Goal: Task Accomplishment & Management: Complete application form

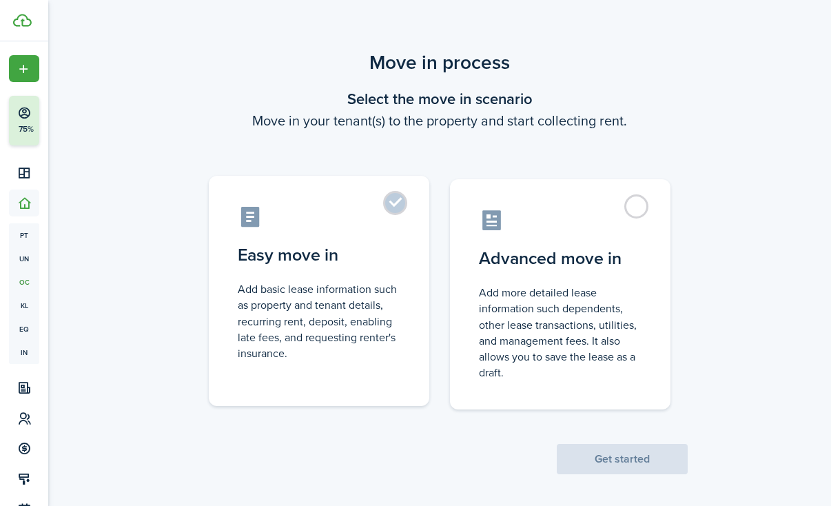
click at [334, 318] on control-radio-card-description "Add basic lease information such as property and tenant details, recurring rent…" at bounding box center [319, 321] width 163 height 80
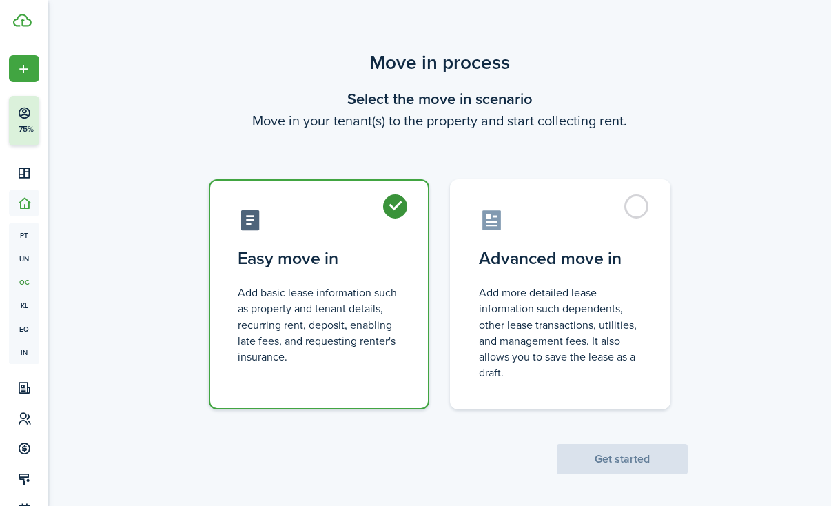
radio input "true"
click at [636, 452] on button "Get started" at bounding box center [622, 459] width 131 height 30
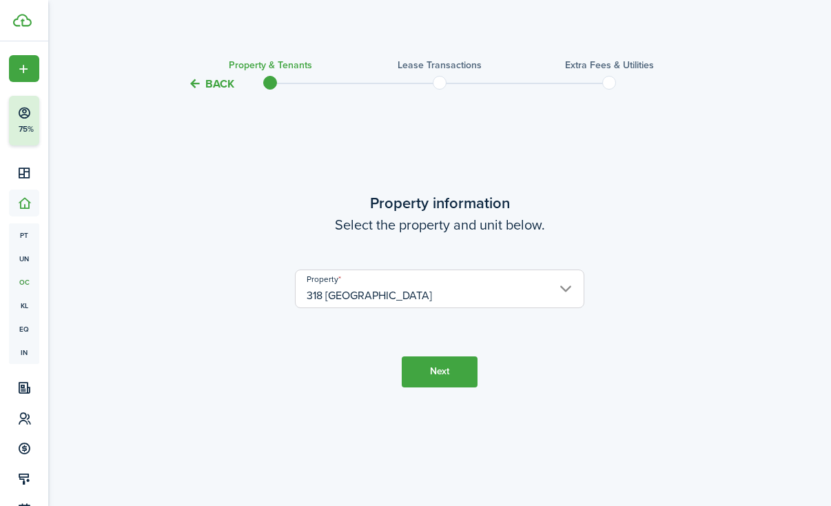
click at [434, 366] on button "Next" at bounding box center [440, 371] width 76 height 31
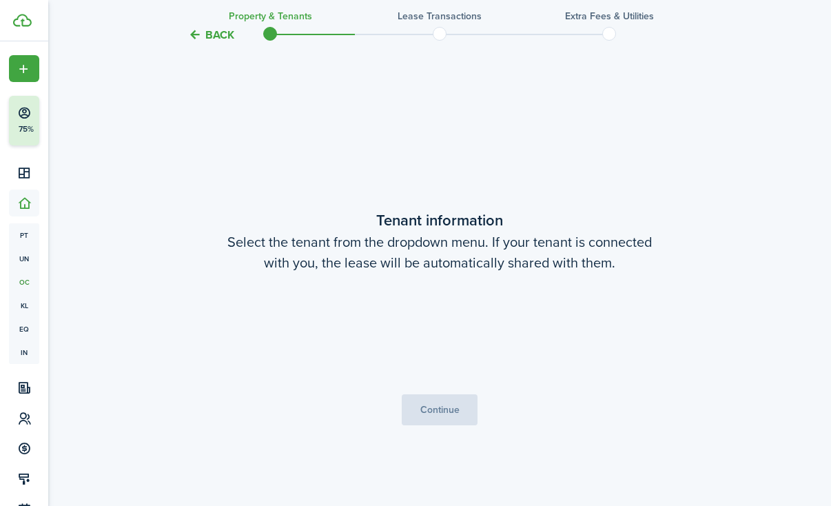
scroll to position [414, 0]
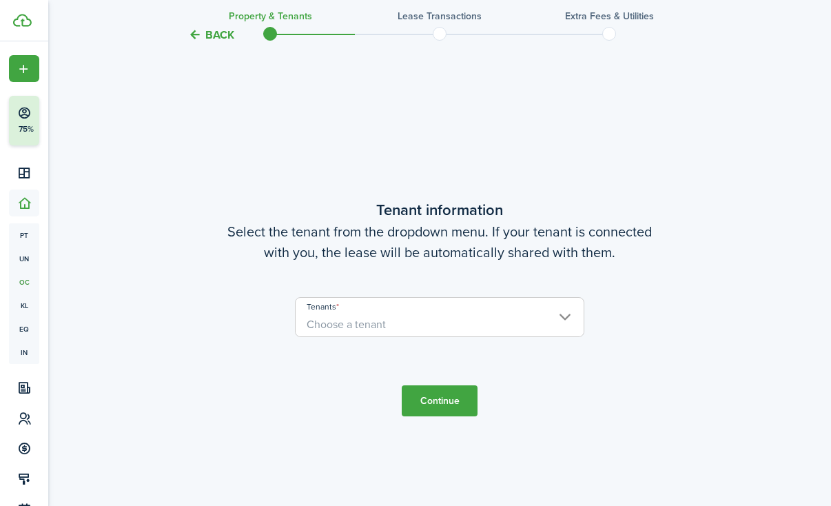
click at [394, 329] on span "Choose a tenant" at bounding box center [440, 324] width 288 height 23
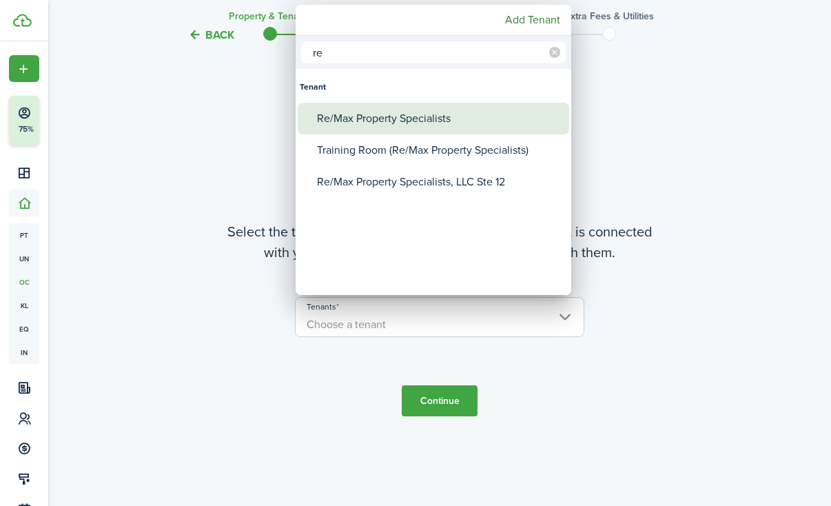
type input "re"
click at [338, 115] on div "Re/Max Property Specialists" at bounding box center [439, 119] width 244 height 32
type input "Re/Max Property Specialists"
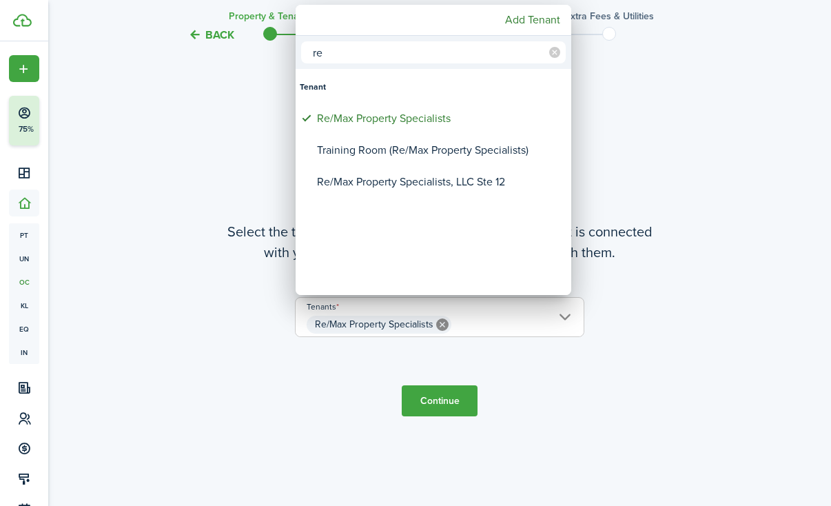
click at [467, 408] on div at bounding box center [416, 253] width 1052 height 727
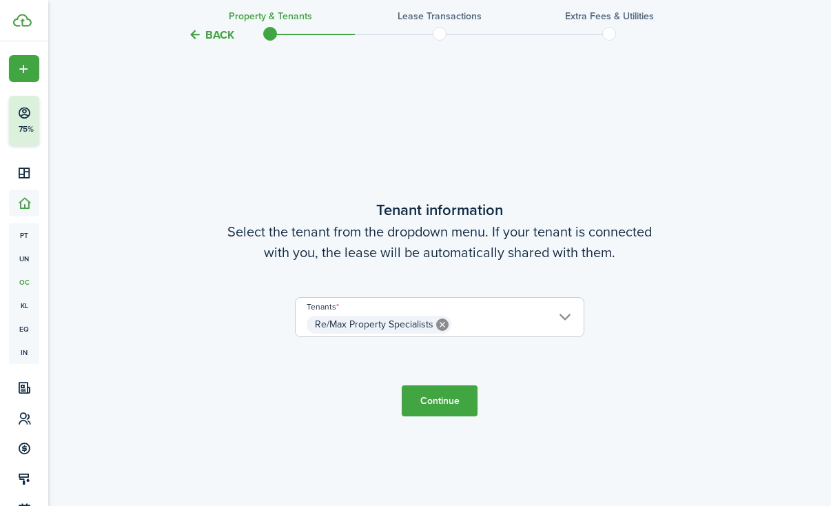
click at [447, 399] on button "Continue" at bounding box center [440, 400] width 76 height 31
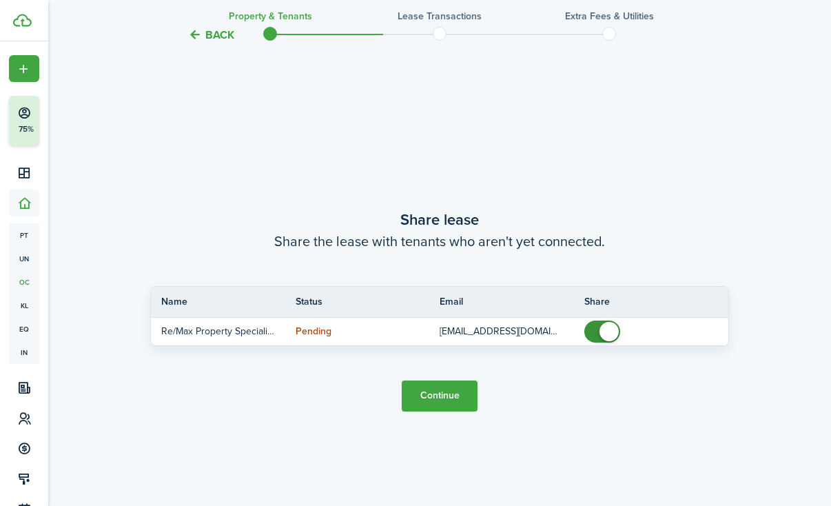
scroll to position [920, 0]
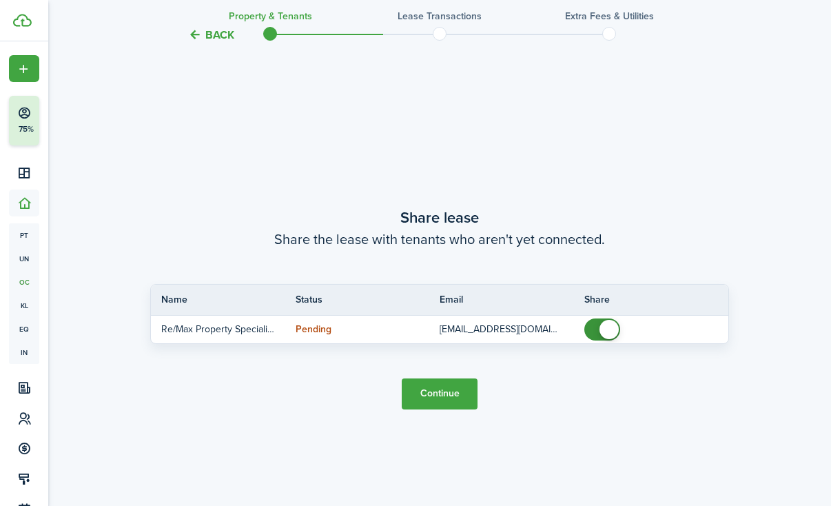
click at [447, 399] on button "Continue" at bounding box center [440, 393] width 76 height 31
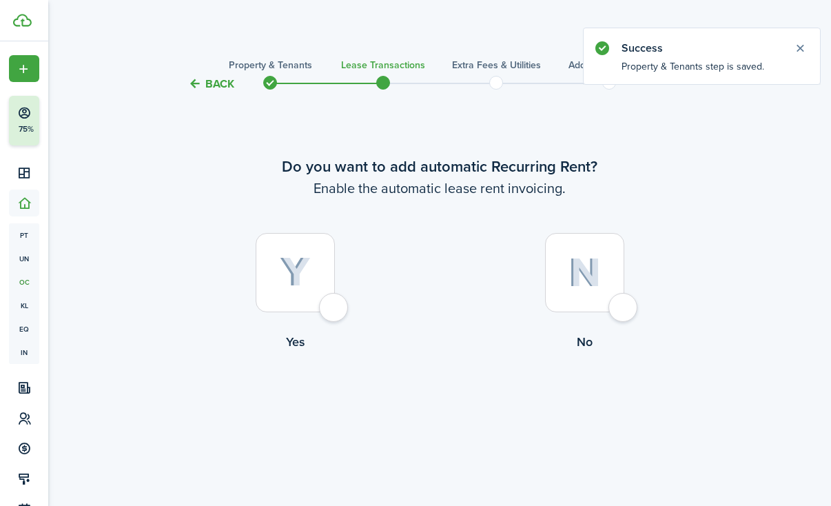
click at [591, 268] on img at bounding box center [585, 273] width 32 height 30
radio input "true"
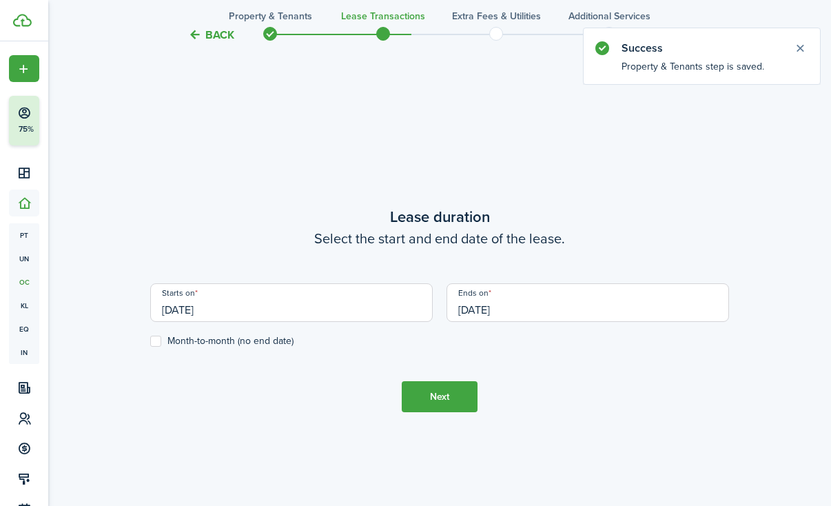
scroll to position [414, 0]
click at [497, 300] on input "[DATE]" at bounding box center [588, 301] width 283 height 39
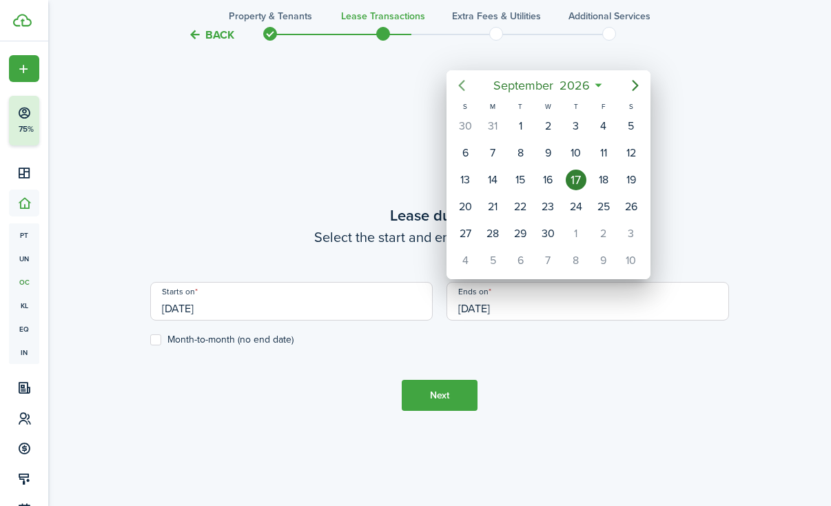
click at [460, 84] on icon "Previous page" at bounding box center [462, 85] width 17 height 17
click at [250, 290] on div at bounding box center [416, 253] width 1052 height 727
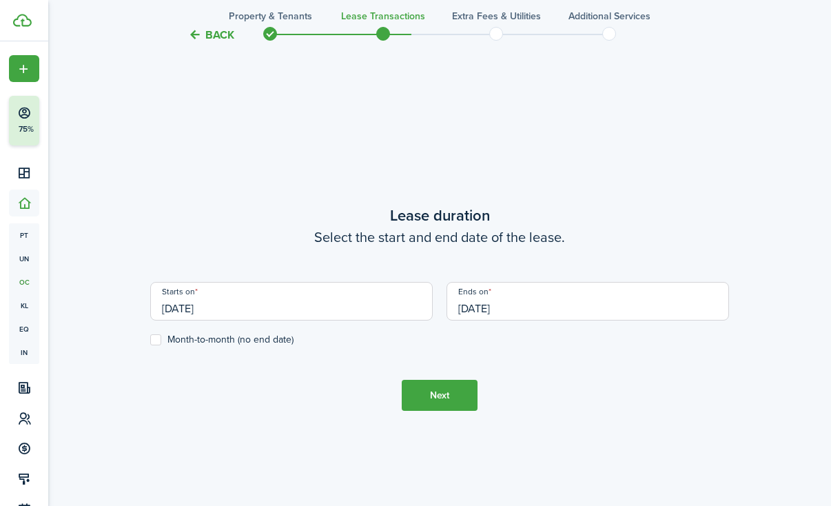
click at [257, 305] on input "[DATE]" at bounding box center [291, 301] width 283 height 39
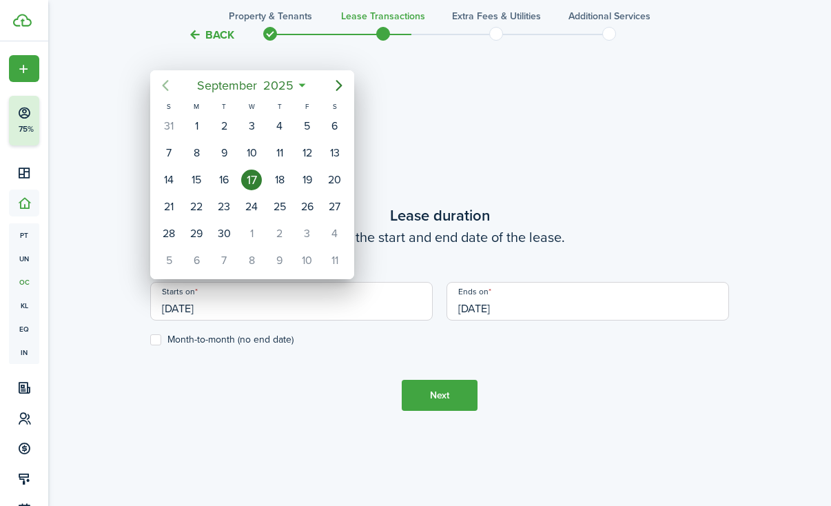
click at [168, 83] on icon "Previous page" at bounding box center [165, 85] width 17 height 17
click at [256, 229] on div "27" at bounding box center [251, 233] width 21 height 21
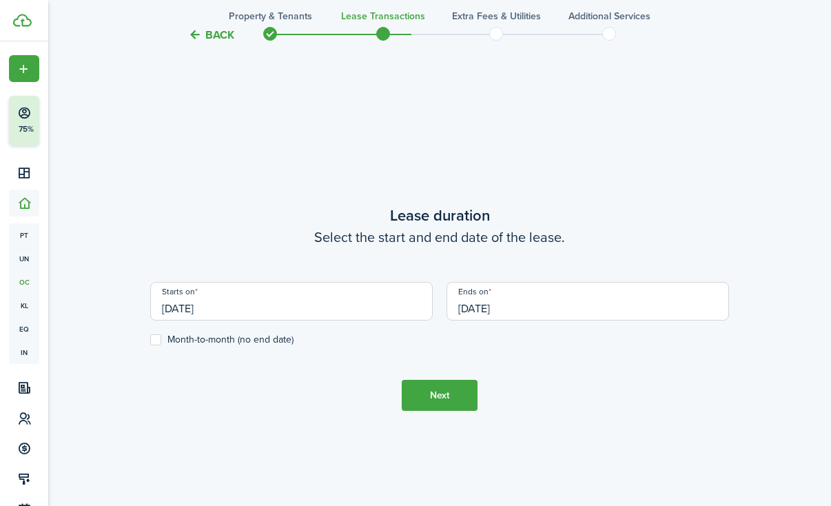
type input "[DATE]"
click at [487, 299] on input "[DATE]" at bounding box center [588, 301] width 283 height 39
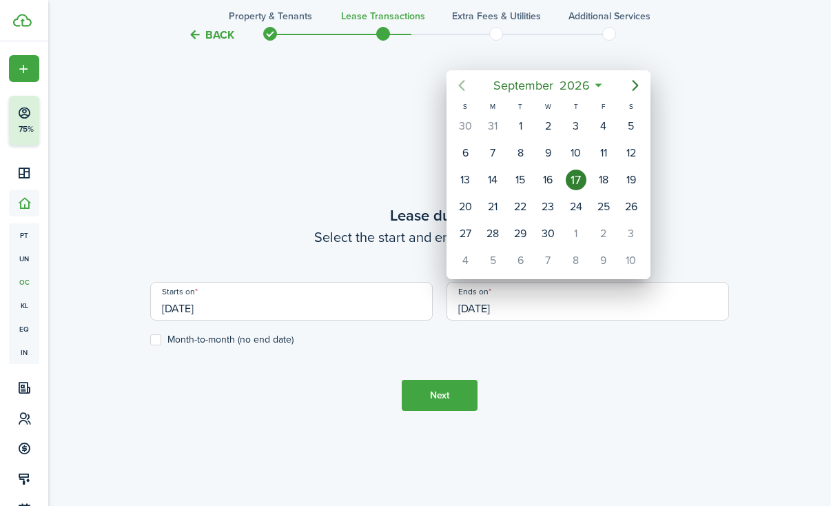
click at [456, 77] on mbsc-button "Previous page" at bounding box center [462, 86] width 28 height 28
click at [574, 232] on div "27" at bounding box center [576, 233] width 21 height 21
type input "[DATE]"
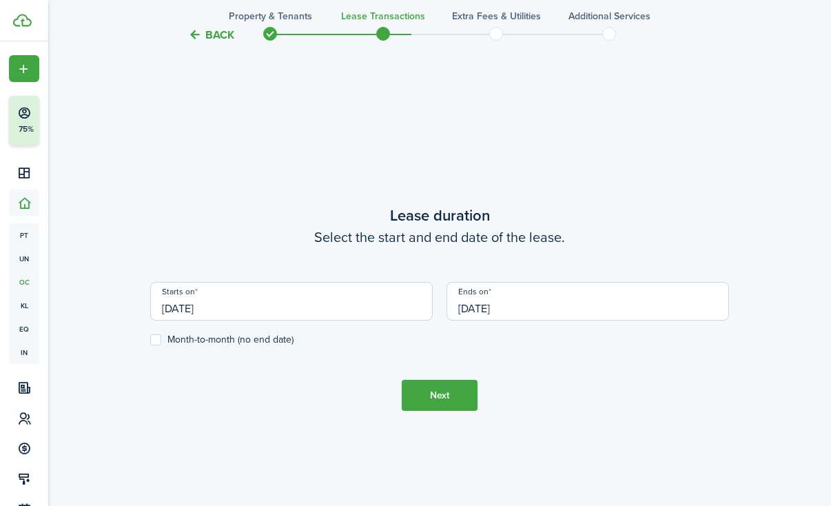
click at [429, 396] on button "Next" at bounding box center [440, 395] width 76 height 31
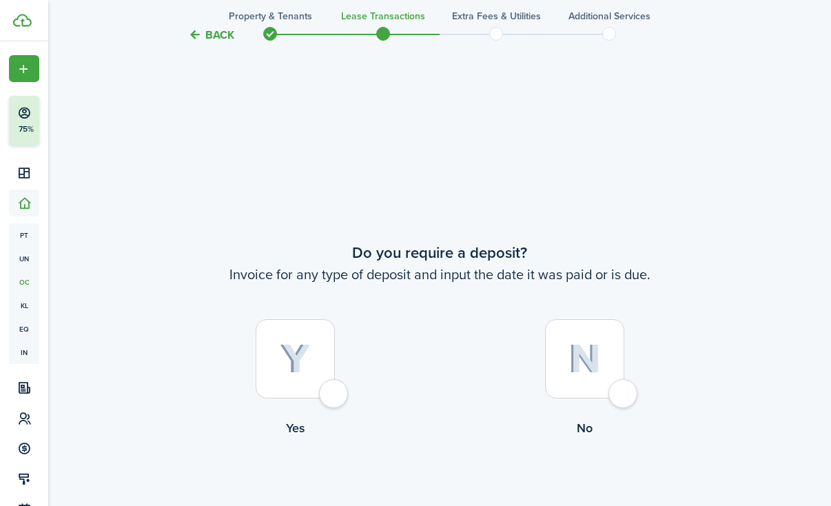
scroll to position [920, 0]
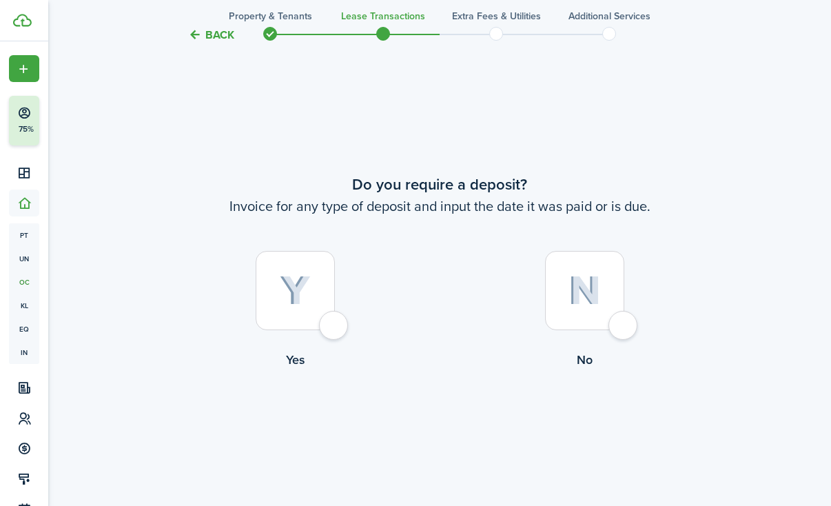
click at [562, 297] on div at bounding box center [584, 290] width 79 height 79
radio input "true"
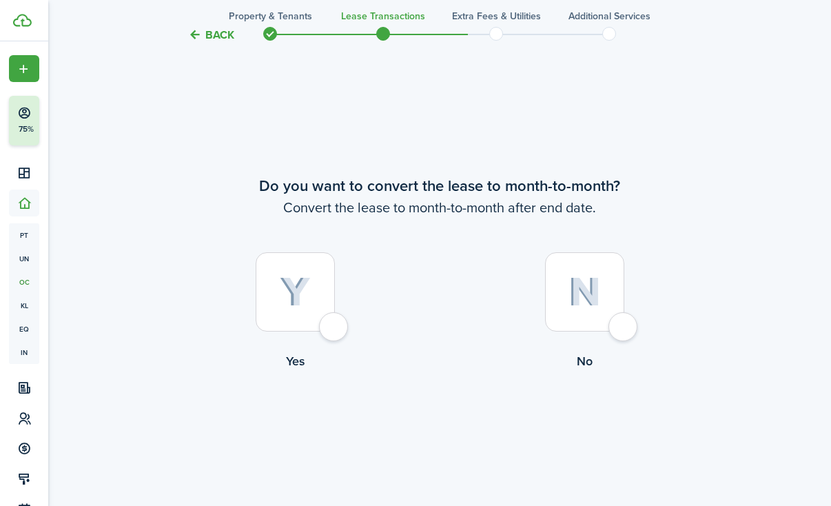
scroll to position [1425, 0]
click at [584, 296] on img at bounding box center [585, 291] width 32 height 30
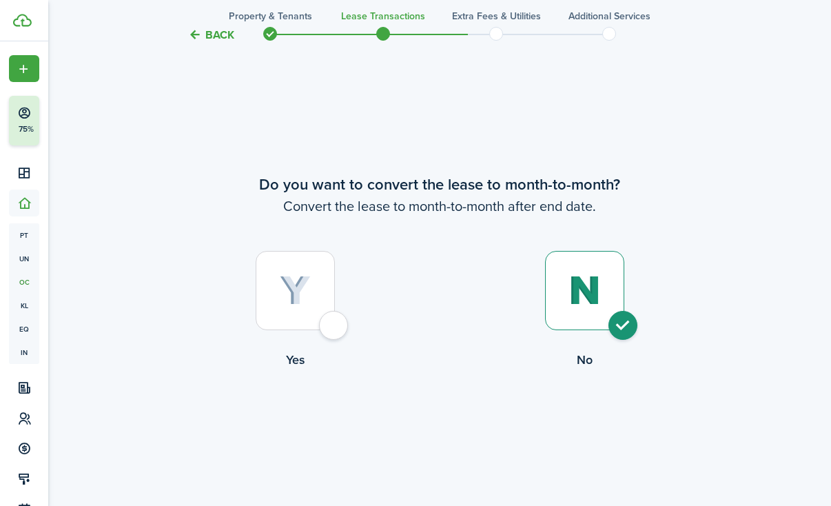
radio input "true"
click at [449, 418] on button "Continue" at bounding box center [440, 426] width 76 height 31
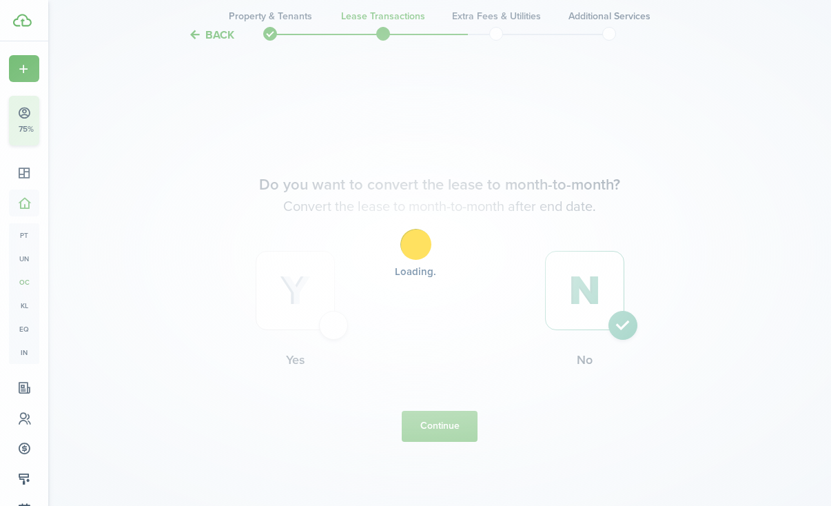
click at [449, 420] on div "Loading" at bounding box center [415, 253] width 831 height 506
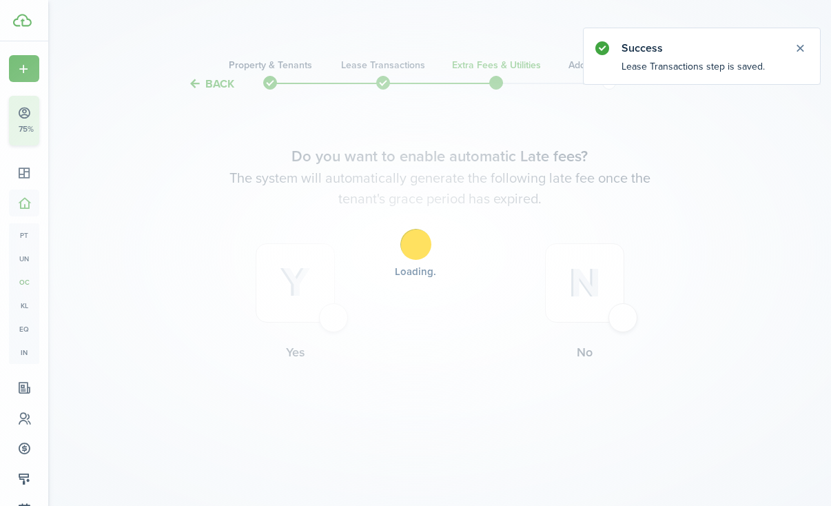
scroll to position [0, 0]
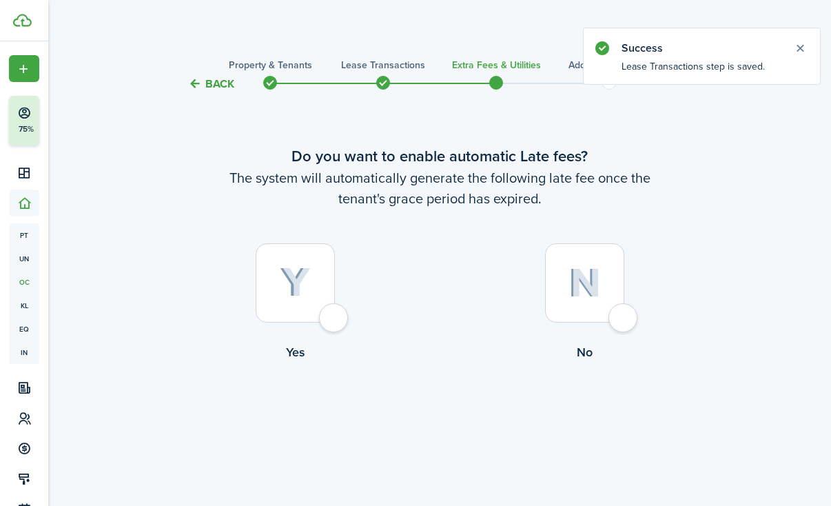
click at [572, 277] on img at bounding box center [585, 283] width 32 height 30
radio input "true"
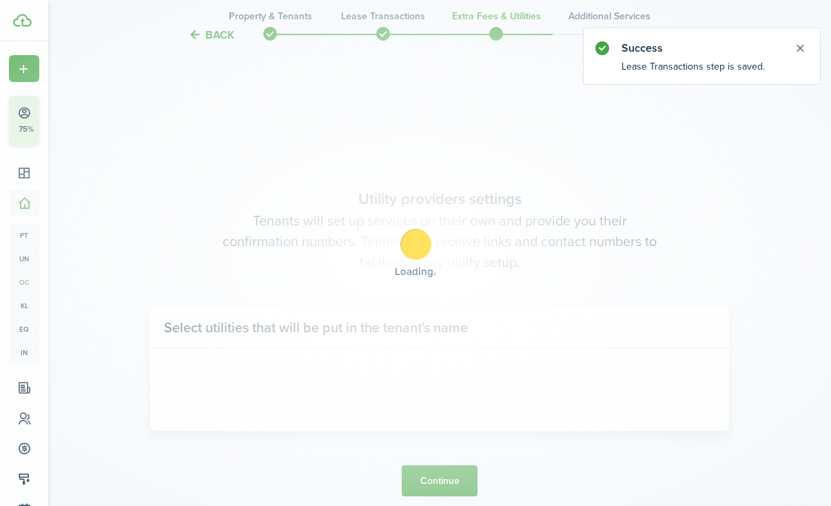
scroll to position [414, 0]
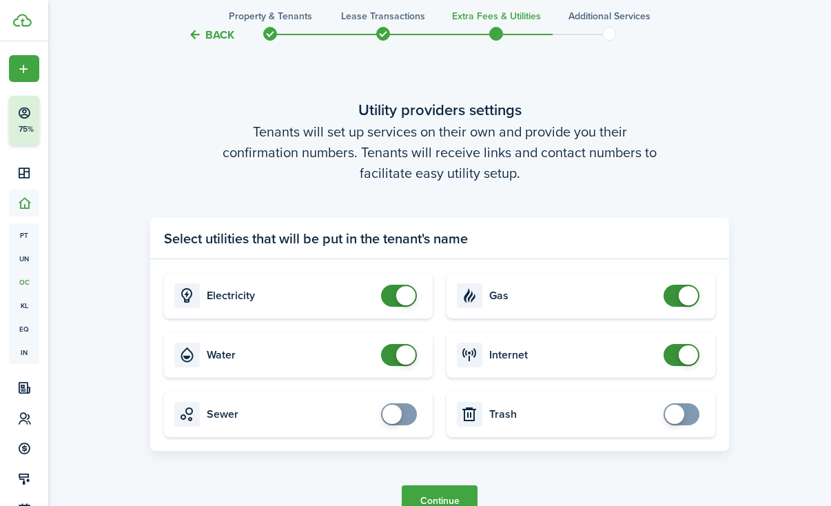
checkbox input "false"
click at [675, 298] on span at bounding box center [682, 296] width 14 height 22
checkbox input "false"
click at [396, 354] on span at bounding box center [399, 355] width 14 height 22
click at [443, 493] on button "Continue" at bounding box center [440, 500] width 76 height 31
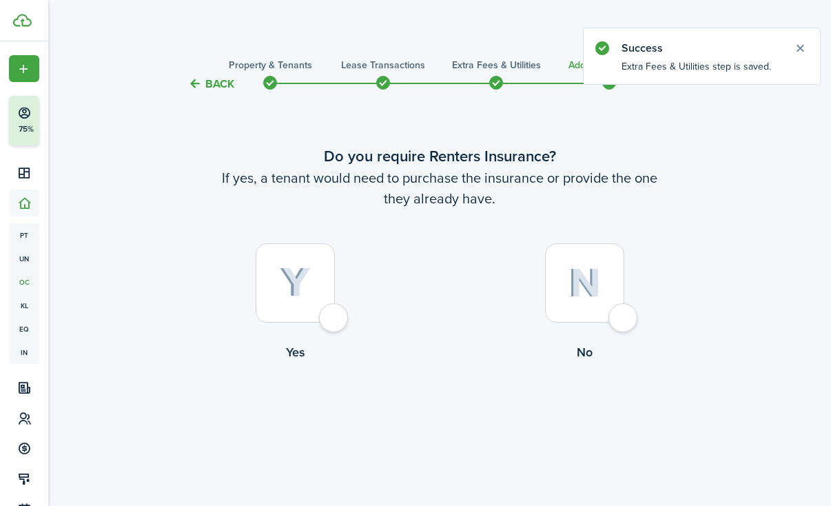
scroll to position [0, 0]
click at [203, 77] on button "Back" at bounding box center [211, 84] width 46 height 14
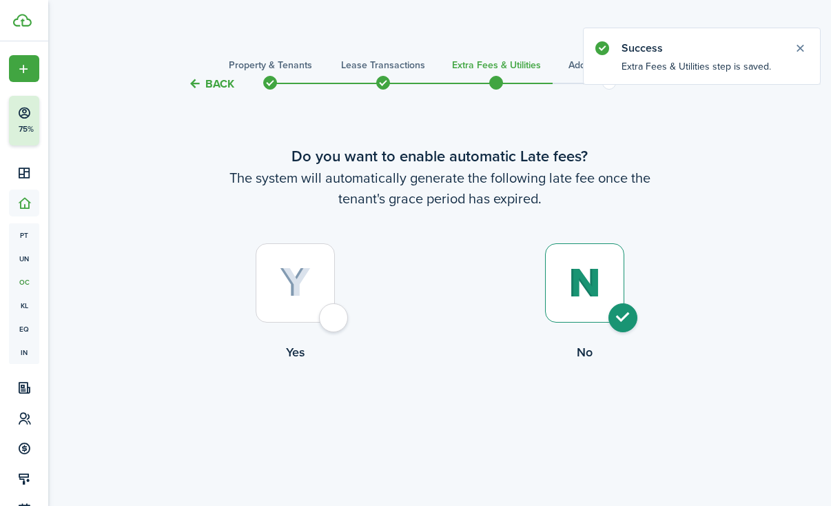
scroll to position [414, 0]
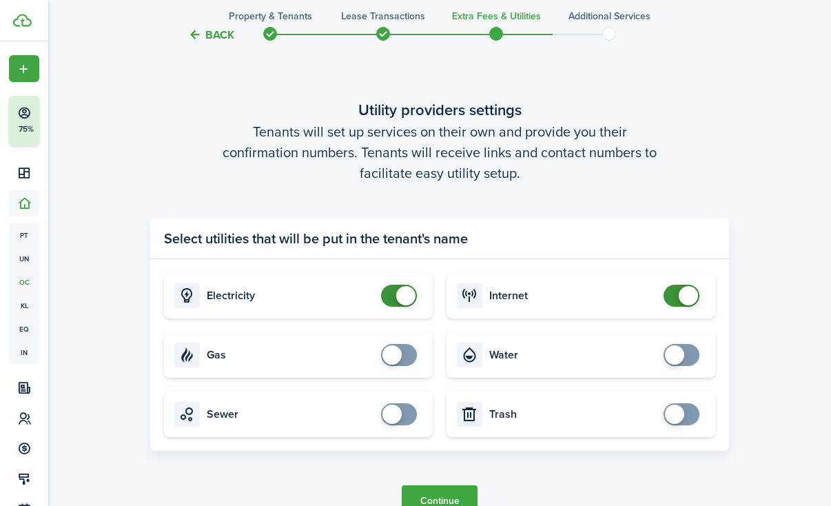
click at [435, 492] on button "Continue" at bounding box center [440, 500] width 76 height 31
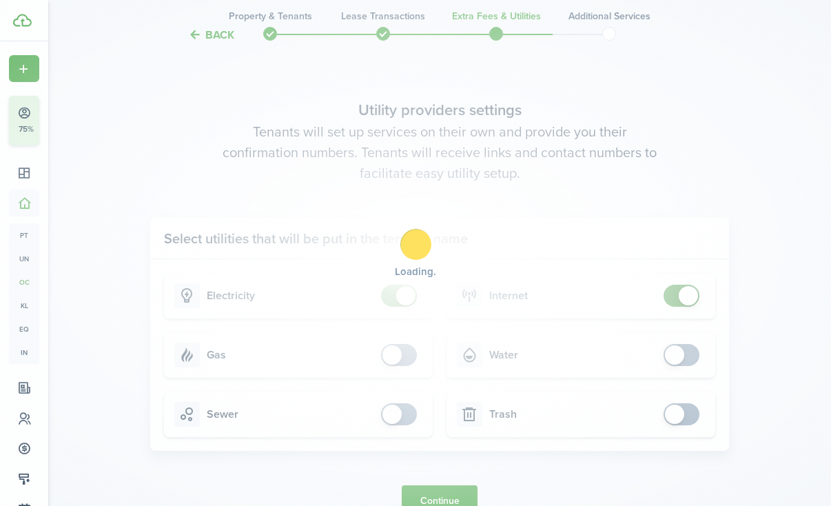
scroll to position [0, 0]
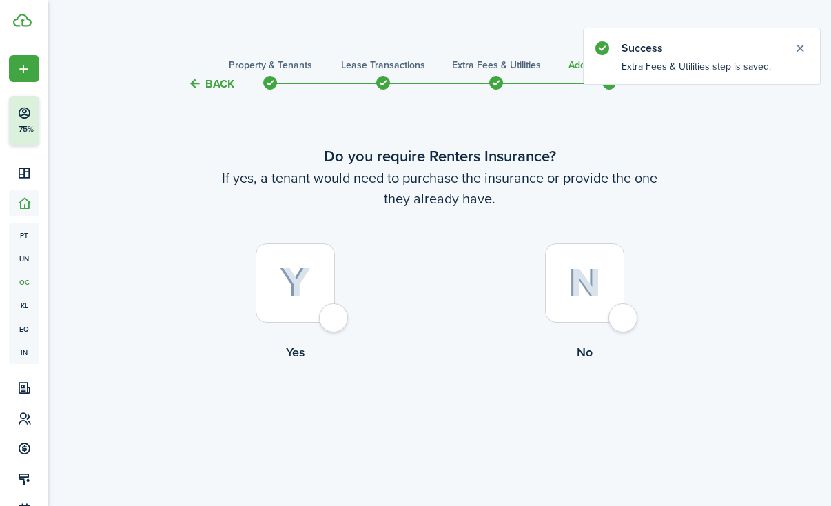
click at [581, 287] on img at bounding box center [585, 283] width 32 height 30
radio input "true"
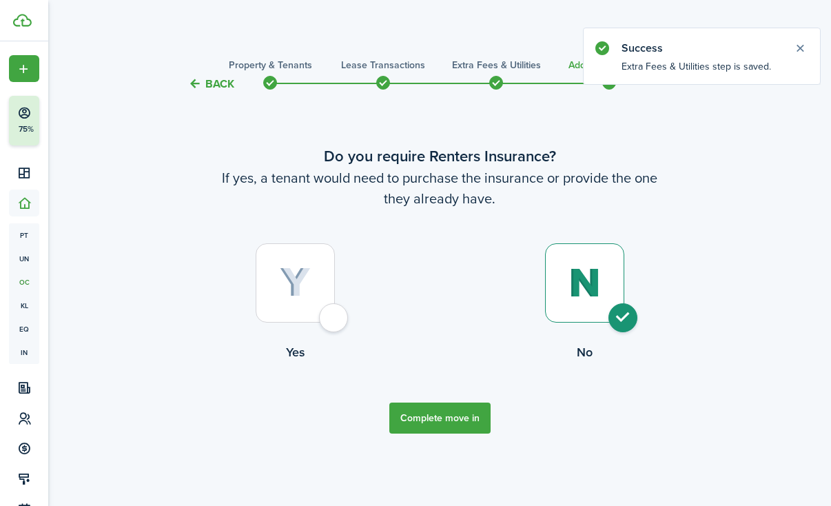
click at [443, 425] on button "Complete move in" at bounding box center [439, 418] width 101 height 31
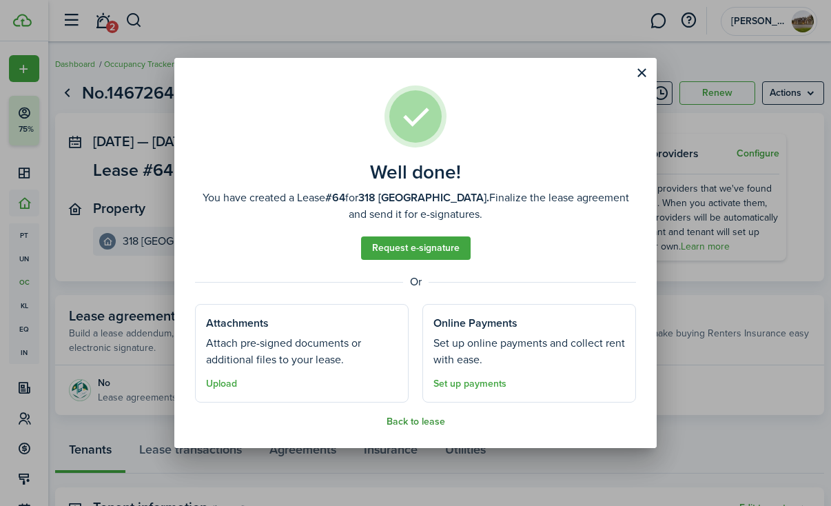
click at [420, 424] on button "Back to lease" at bounding box center [416, 421] width 59 height 11
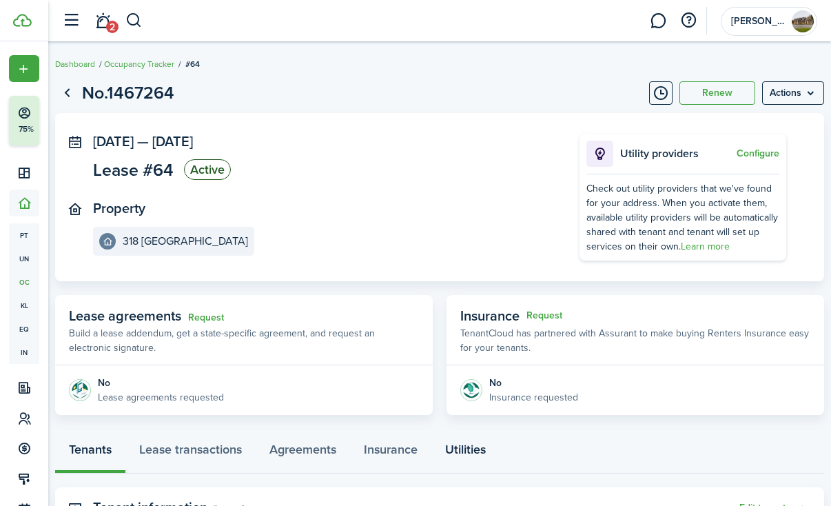
click at [470, 448] on link "Utilities" at bounding box center [466, 452] width 68 height 41
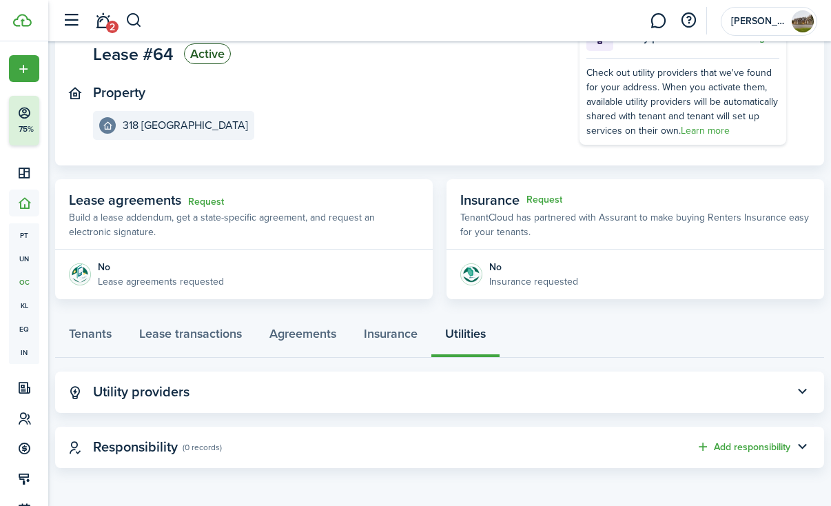
scroll to position [115, 0]
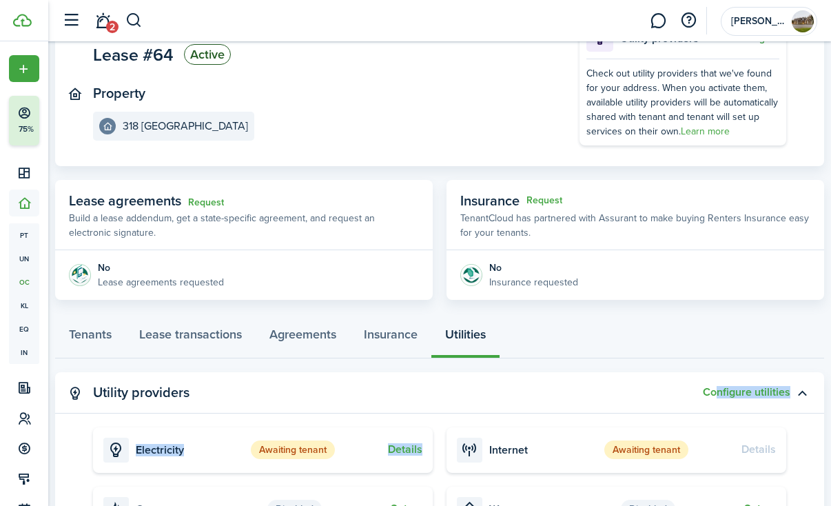
drag, startPoint x: 736, startPoint y: 446, endPoint x: 717, endPoint y: 383, distance: 65.6
click at [717, 383] on panel-main-accordion "Utility providers Configure utilities Details Electricity Awaiting tenant Detai…" at bounding box center [439, 492] width 769 height 240
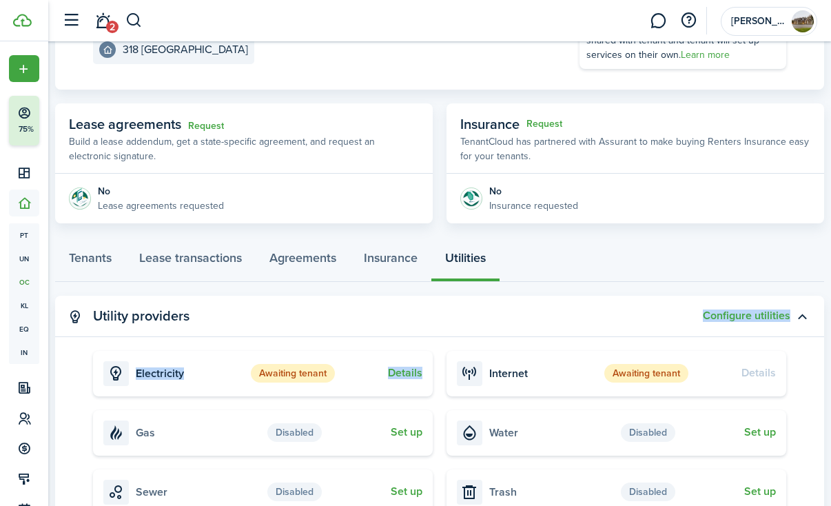
scroll to position [203, 0]
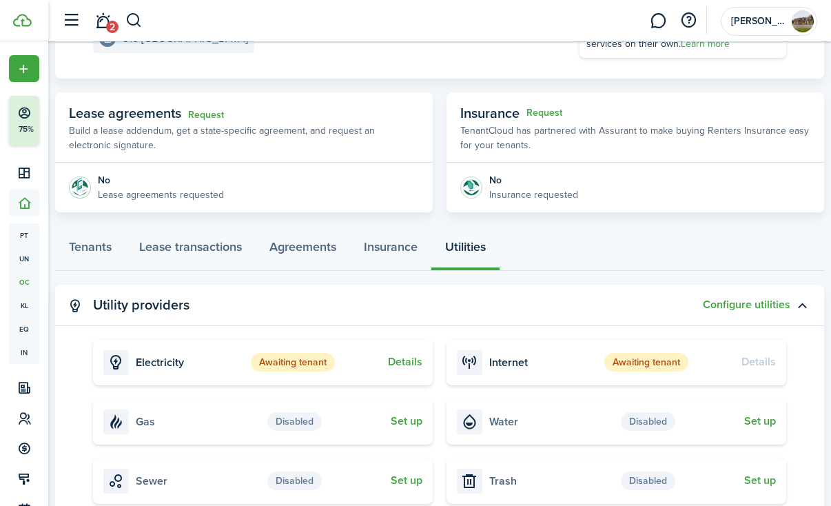
click at [611, 283] on page-view-layout "No.1467264 Renew Actions [DATE] — [DATE] Lease #64 Active Property 318 Golden O…" at bounding box center [439, 228] width 783 height 716
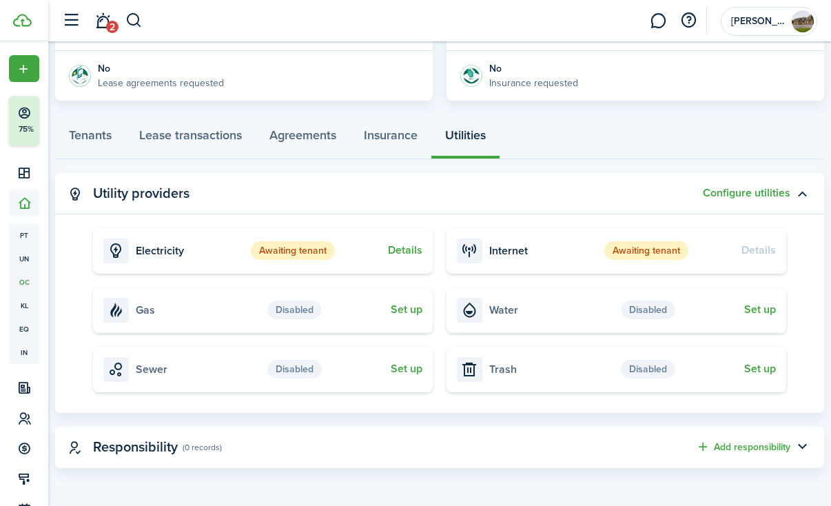
scroll to position [314, 0]
click at [408, 252] on button "Details" at bounding box center [405, 251] width 34 height 12
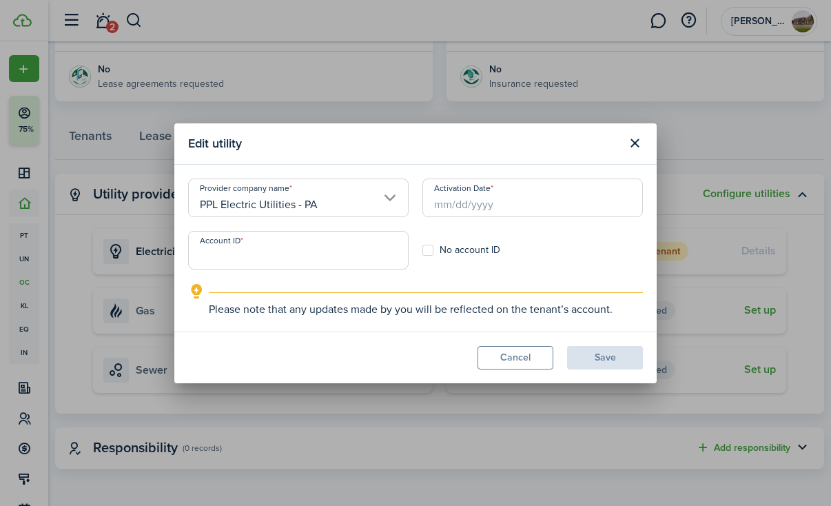
click at [446, 205] on input "Activation Date" at bounding box center [533, 198] width 221 height 39
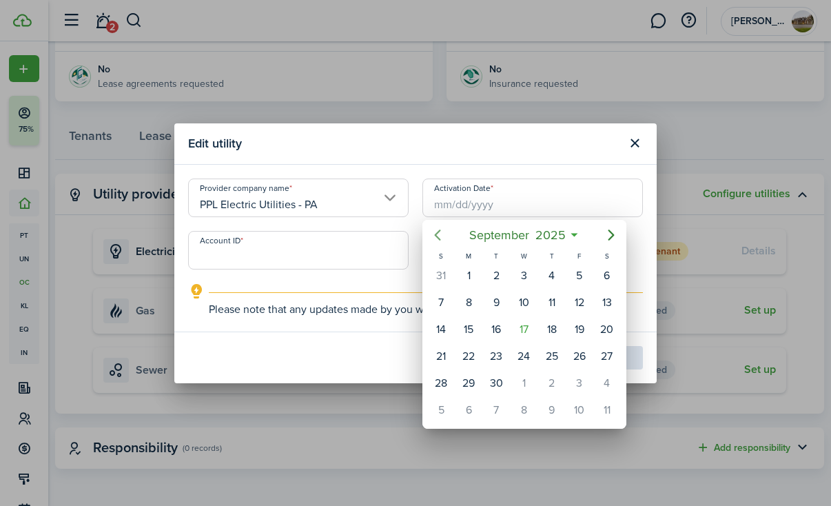
click at [434, 238] on icon "Previous page" at bounding box center [437, 235] width 17 height 17
click at [522, 381] on div "27" at bounding box center [524, 383] width 21 height 21
type input "[DATE]"
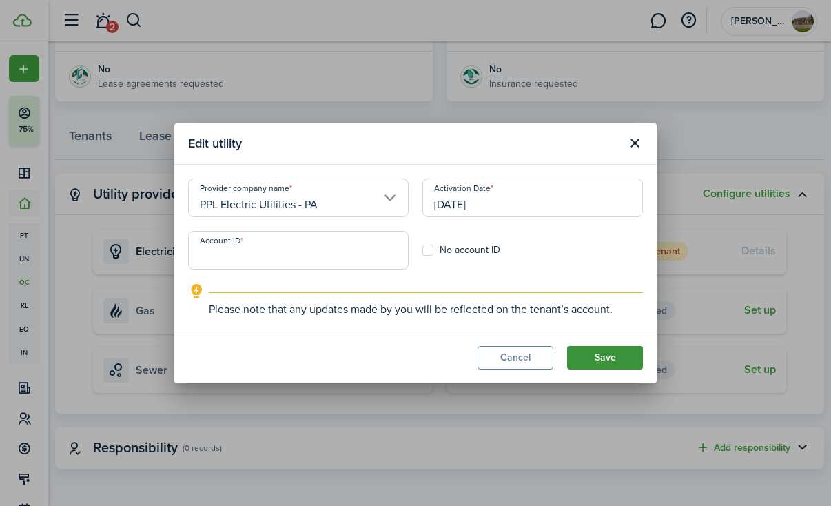
click at [600, 359] on button "Save" at bounding box center [605, 357] width 76 height 23
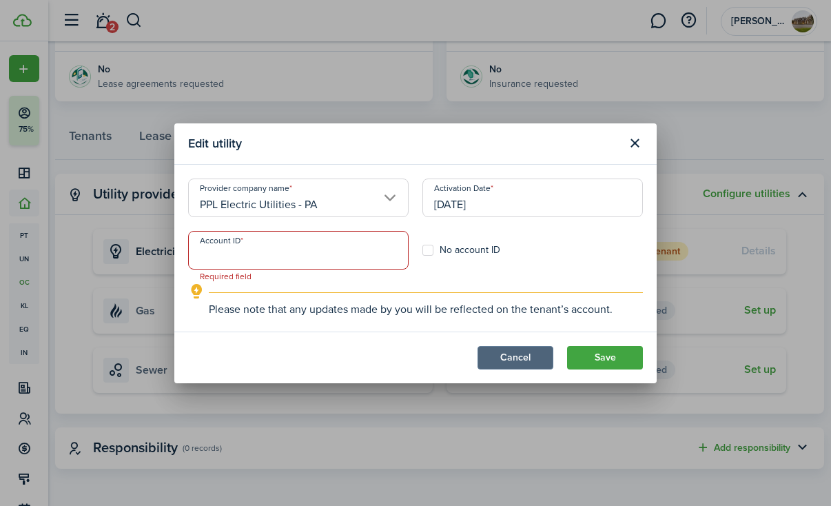
click at [505, 356] on button "Cancel" at bounding box center [516, 357] width 76 height 23
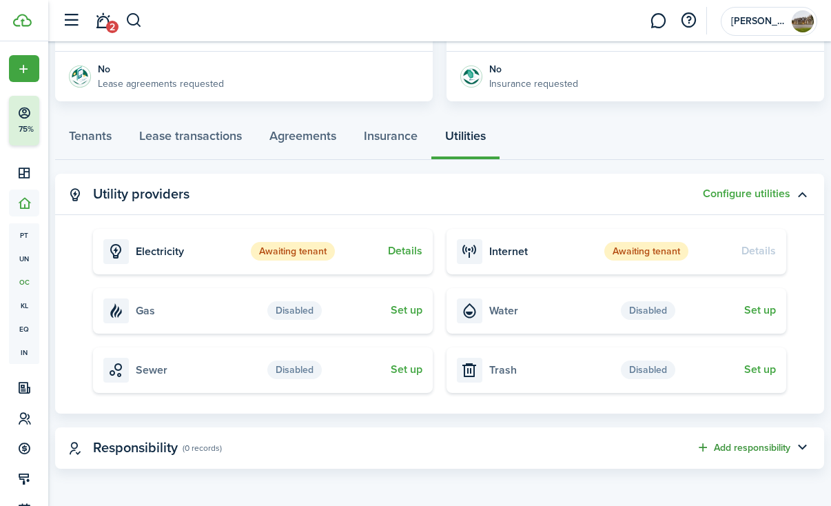
click at [752, 445] on button "Add responsibility" at bounding box center [743, 448] width 94 height 16
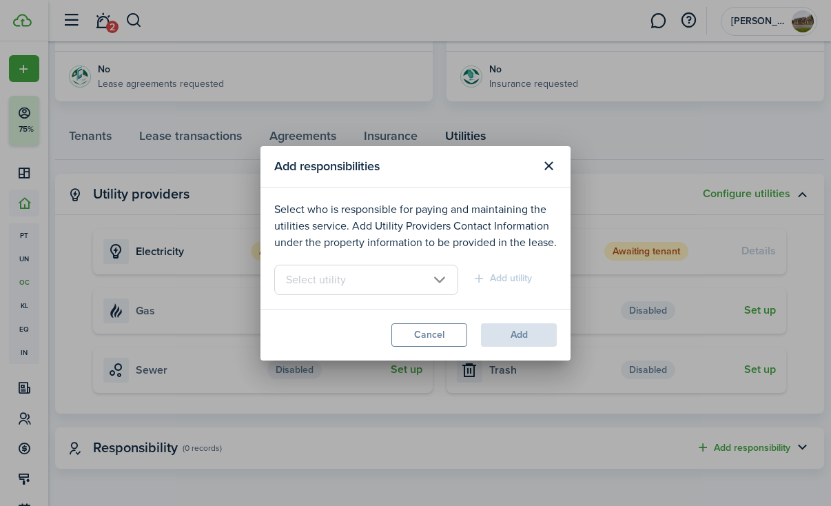
click at [387, 278] on input "text" at bounding box center [366, 280] width 184 height 30
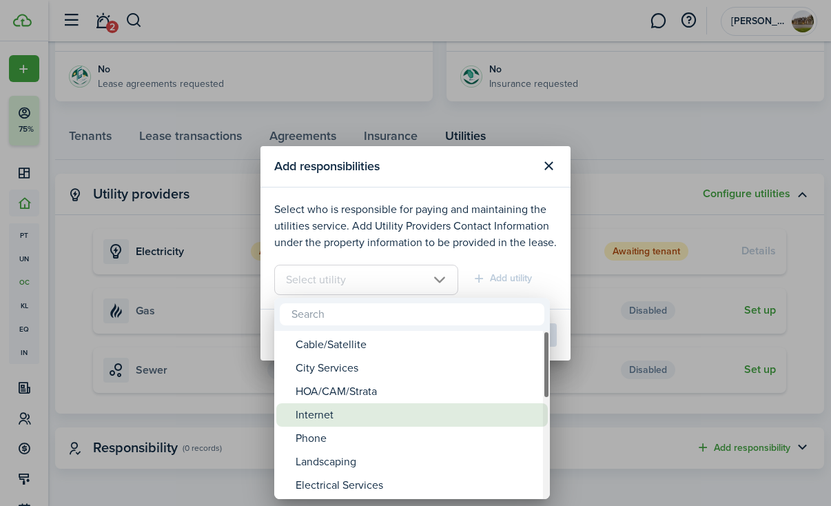
click at [347, 425] on div "Internet" at bounding box center [418, 414] width 244 height 23
type input "Internet"
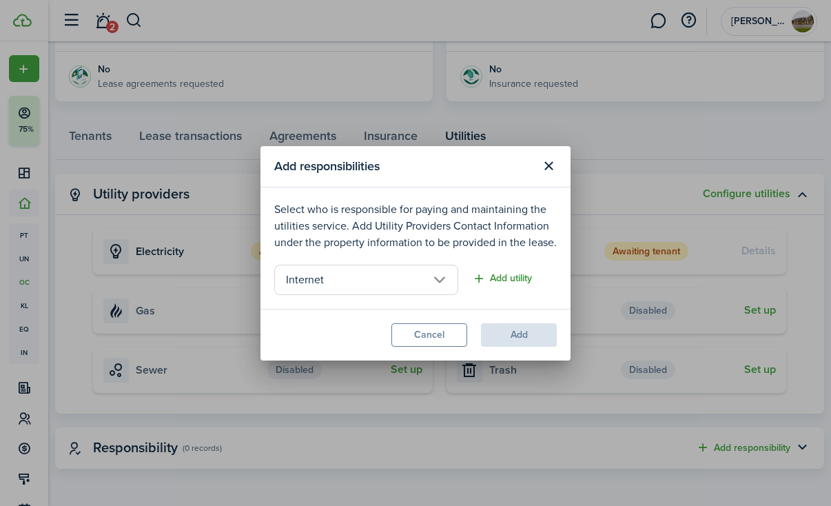
click at [501, 277] on button "Add utility" at bounding box center [502, 279] width 60 height 16
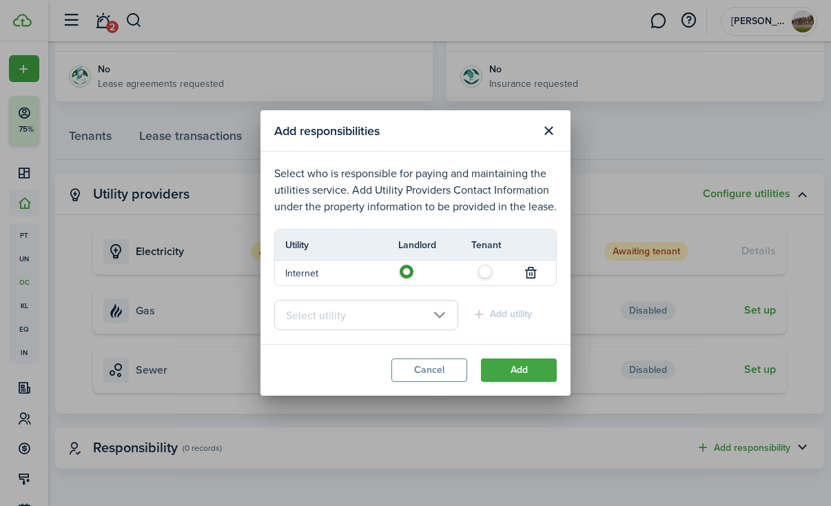
click at [433, 316] on input "text" at bounding box center [366, 315] width 184 height 30
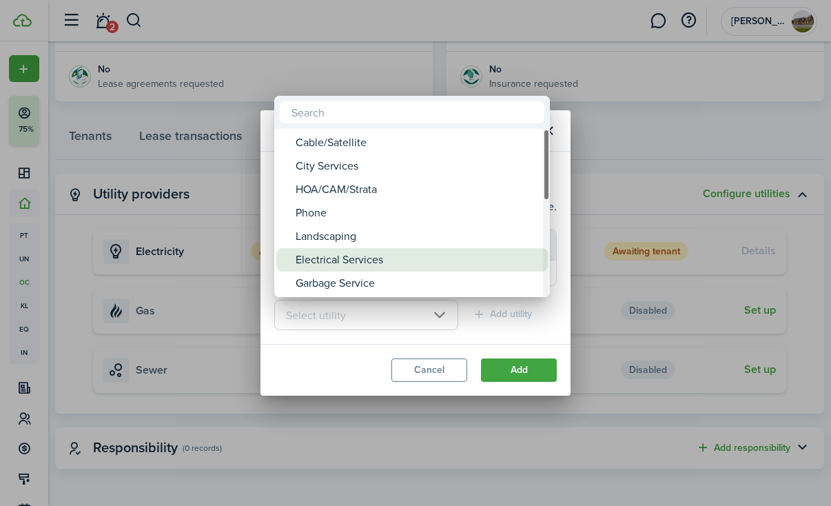
click at [346, 256] on div "Electrical Services" at bounding box center [418, 259] width 244 height 23
type input "Electrical Services"
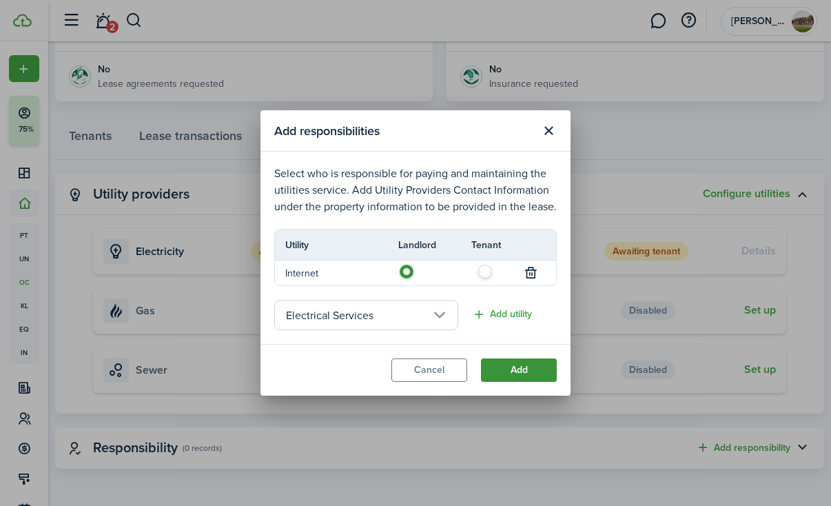
click at [508, 369] on button "Add" at bounding box center [519, 369] width 76 height 23
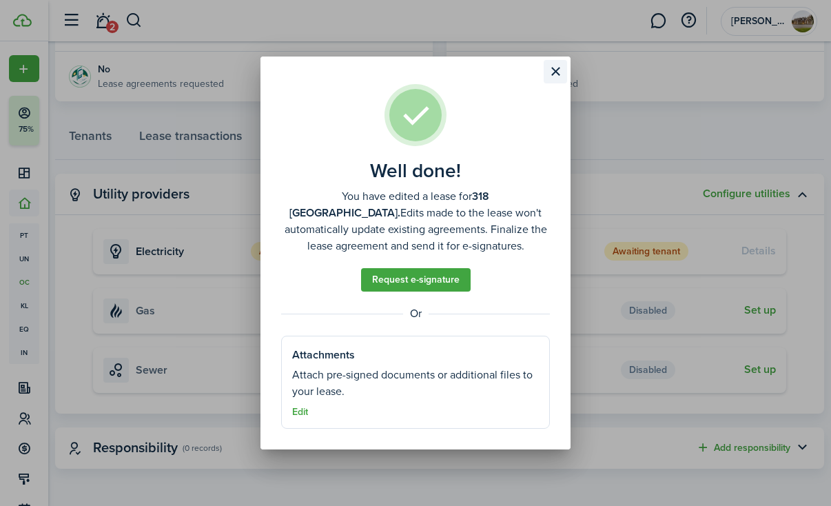
click at [552, 69] on button "Close modal" at bounding box center [555, 71] width 23 height 23
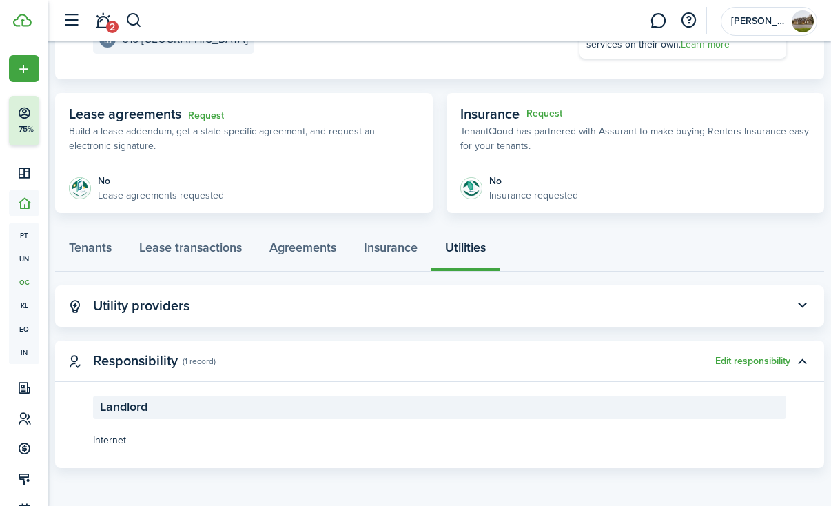
scroll to position [201, 0]
click at [737, 358] on button "Edit responsibility" at bounding box center [753, 361] width 75 height 11
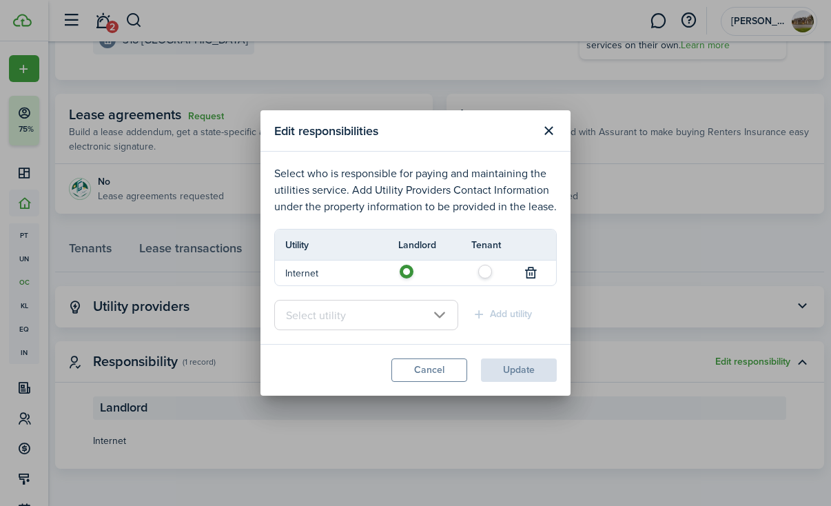
click at [376, 312] on input "text" at bounding box center [366, 315] width 184 height 30
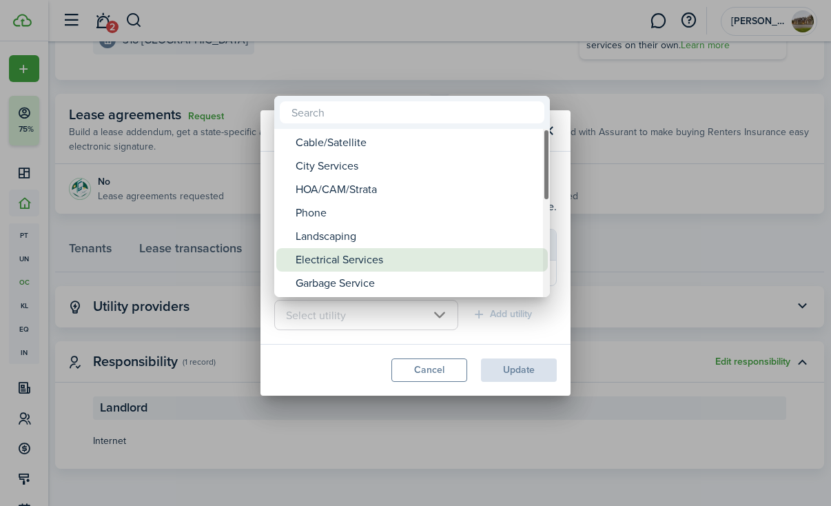
click at [346, 254] on div "Electrical Services" at bounding box center [418, 259] width 244 height 23
type input "Electrical Services"
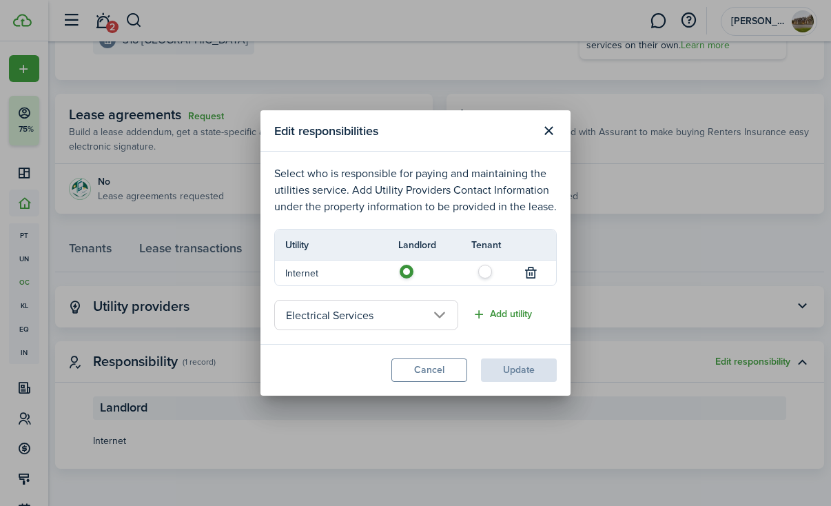
click at [498, 312] on button "Add utility" at bounding box center [502, 315] width 60 height 16
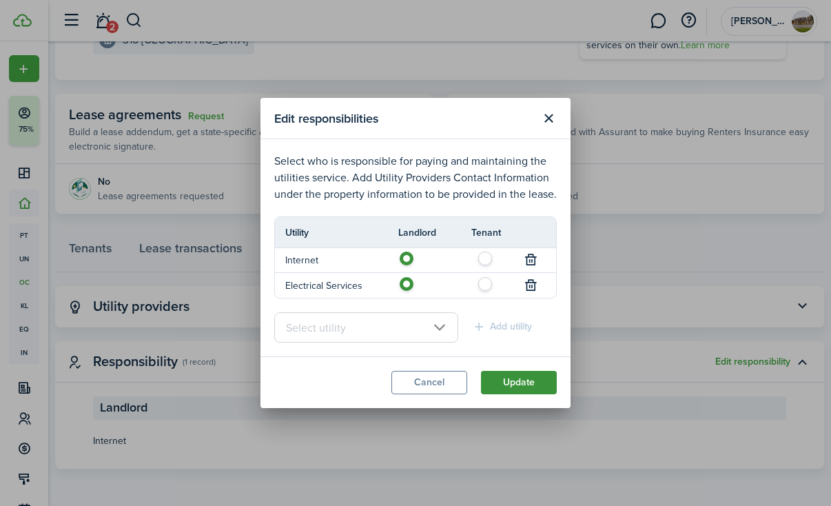
click at [516, 378] on button "Update" at bounding box center [519, 382] width 76 height 23
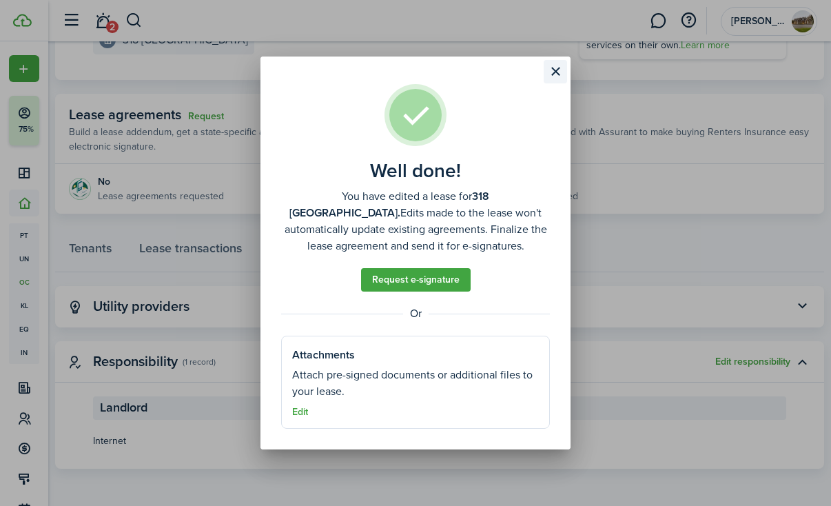
click at [556, 71] on button "Close modal" at bounding box center [555, 71] width 23 height 23
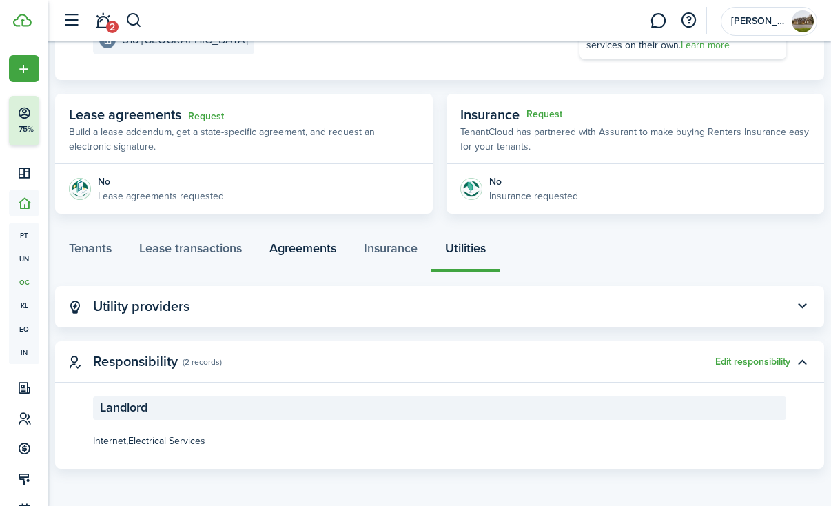
click at [285, 250] on link "Agreements" at bounding box center [303, 251] width 94 height 41
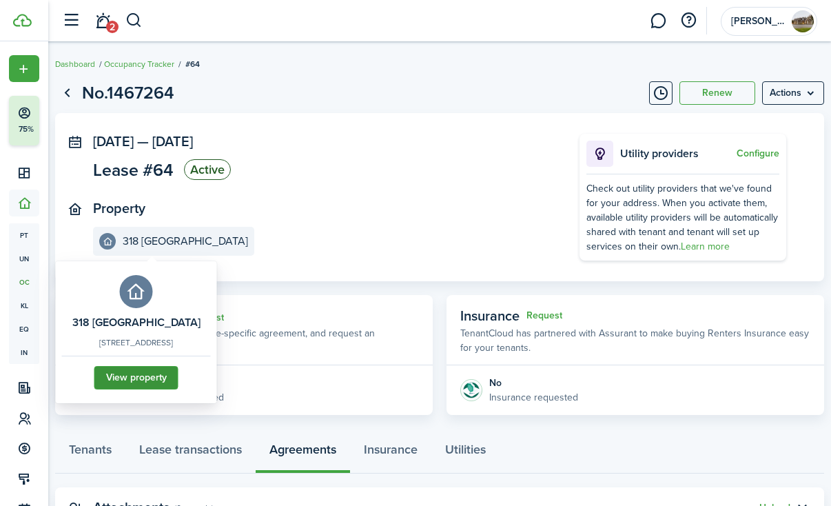
click at [179, 389] on link "View property" at bounding box center [136, 377] width 84 height 23
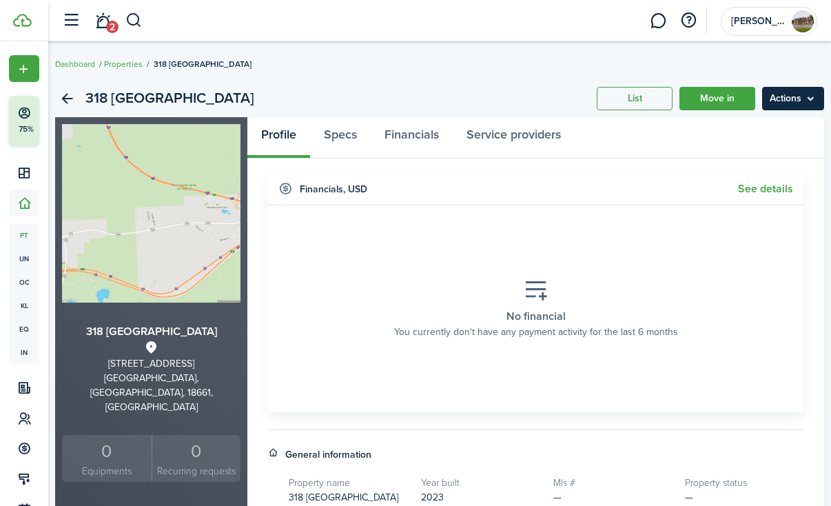
click at [784, 97] on menu-btn "Actions" at bounding box center [793, 98] width 62 height 23
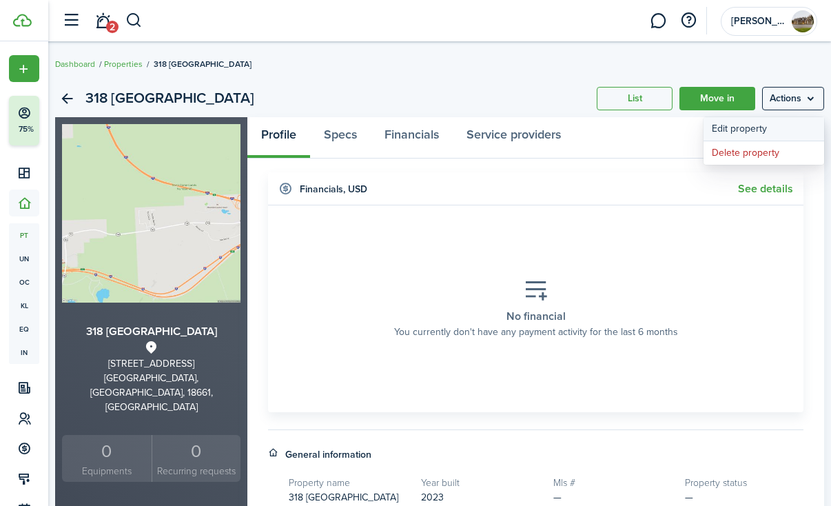
click at [748, 128] on link "Edit property" at bounding box center [764, 128] width 121 height 23
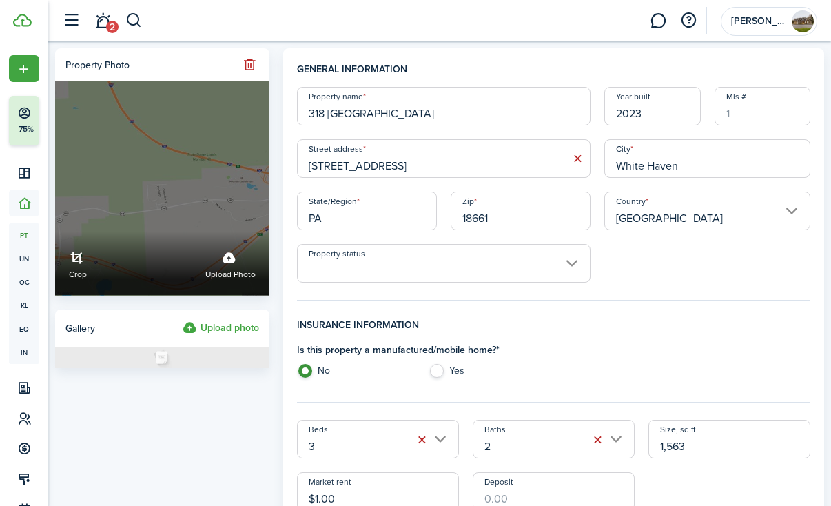
click at [230, 264] on label "Upload photo" at bounding box center [230, 263] width 50 height 37
click at [55, 232] on input "Crop Upload photo" at bounding box center [55, 232] width 0 height 0
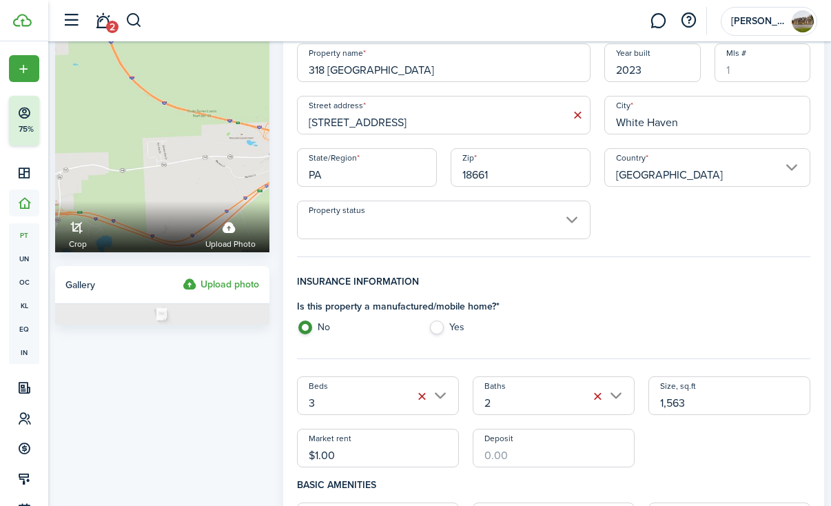
scroll to position [48, 0]
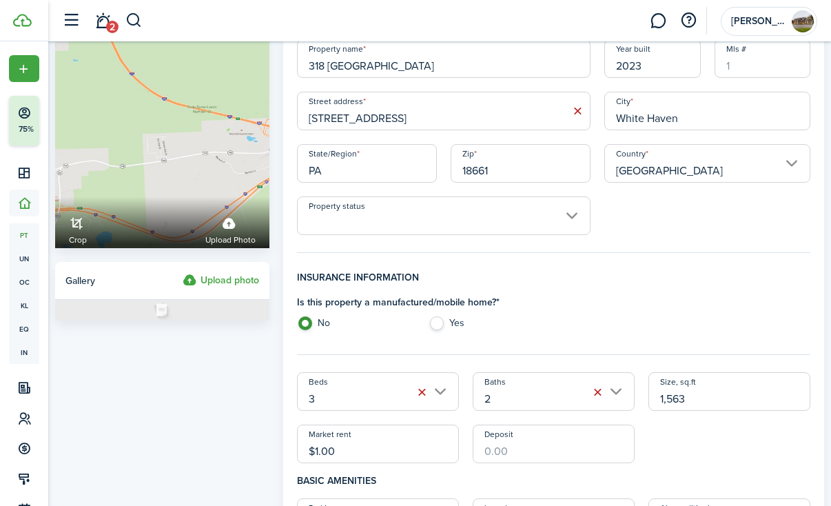
click at [456, 225] on input "Property status" at bounding box center [444, 215] width 294 height 39
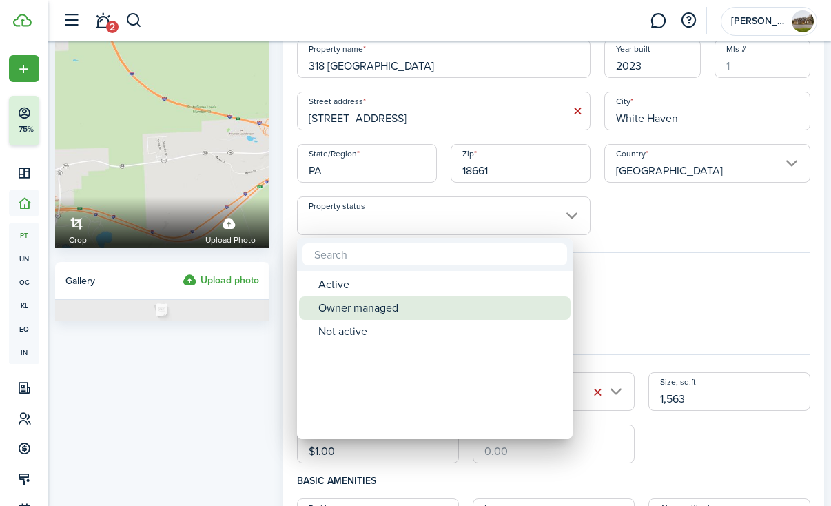
click at [427, 312] on div "Owner managed" at bounding box center [440, 307] width 244 height 23
type input "Owner managed"
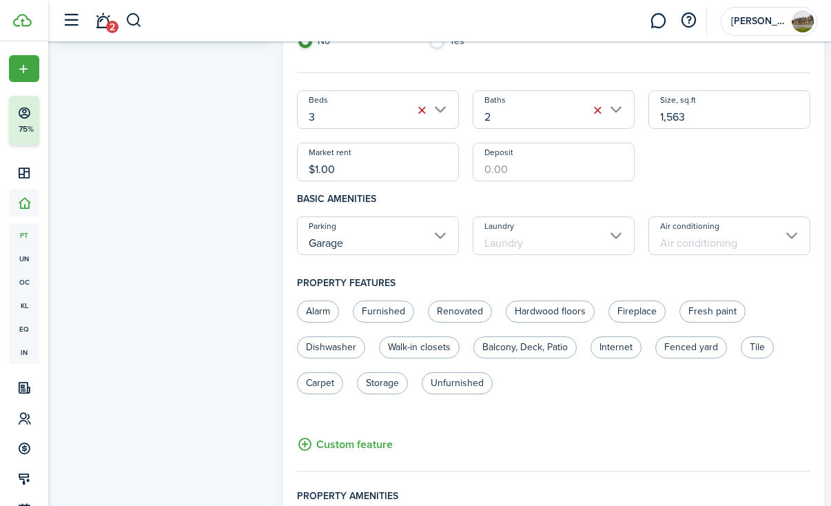
scroll to position [330, 0]
click at [520, 237] on input "Laundry" at bounding box center [554, 235] width 162 height 39
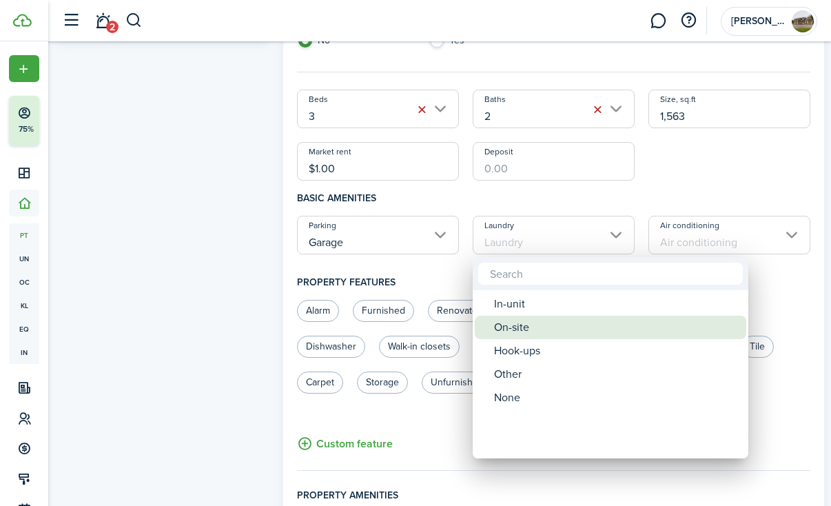
click at [542, 323] on div "On-site" at bounding box center [616, 327] width 244 height 23
type input "On-site"
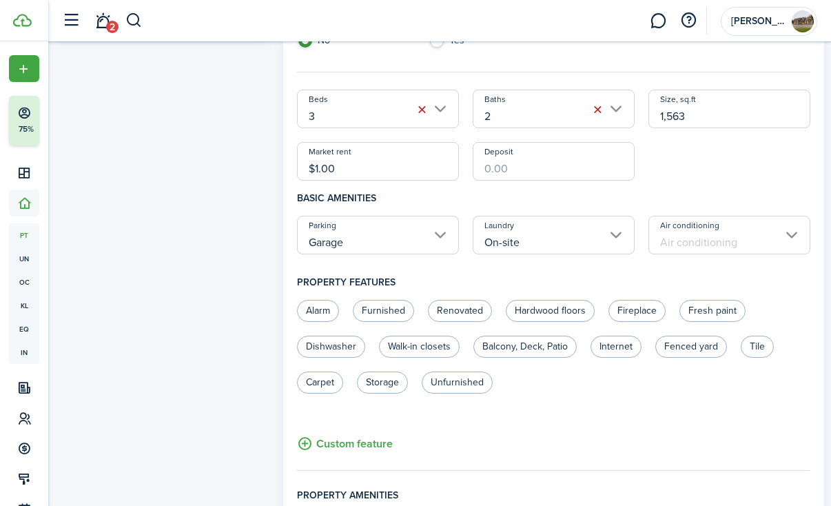
click at [693, 245] on input "Air conditioning" at bounding box center [730, 235] width 162 height 39
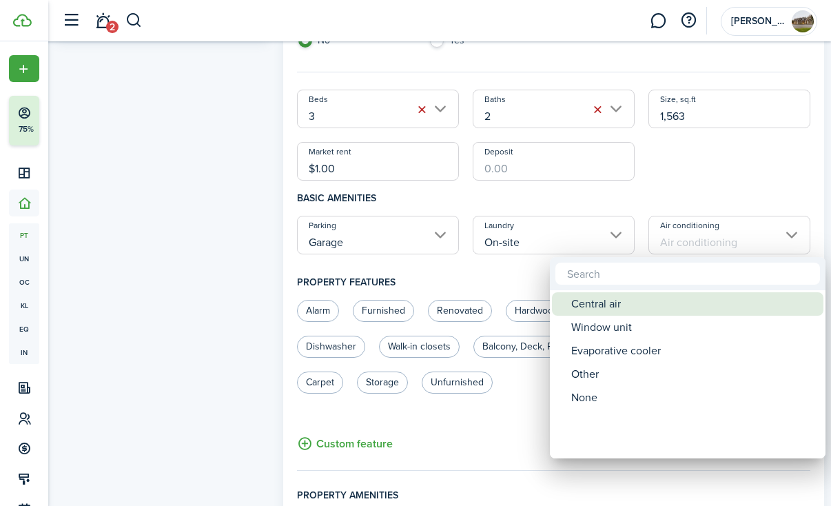
click at [637, 315] on div "Central air" at bounding box center [693, 303] width 244 height 23
type input "Central air"
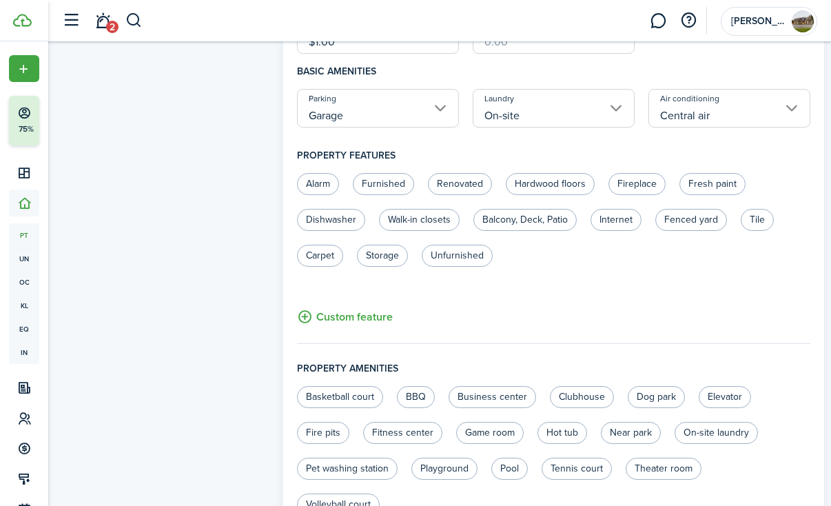
scroll to position [457, 0]
click at [612, 223] on label "Internet" at bounding box center [616, 220] width 51 height 22
radio input "true"
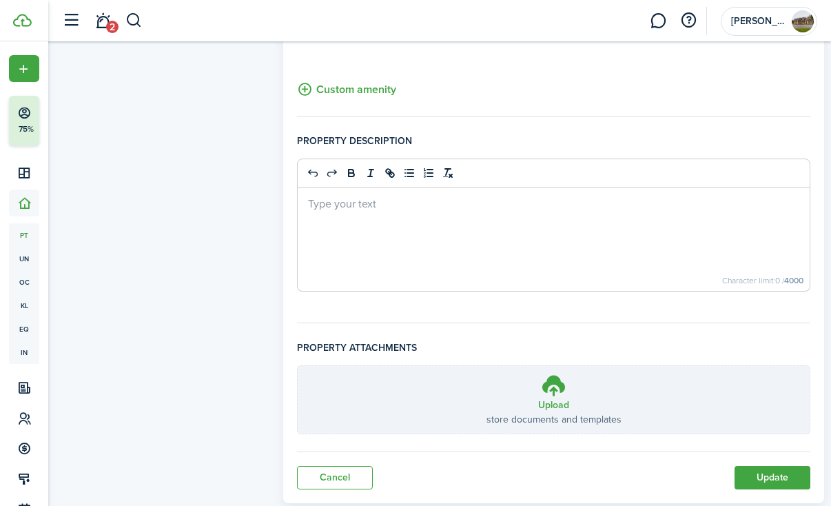
scroll to position [933, 0]
click at [782, 467] on button "Update" at bounding box center [773, 478] width 76 height 23
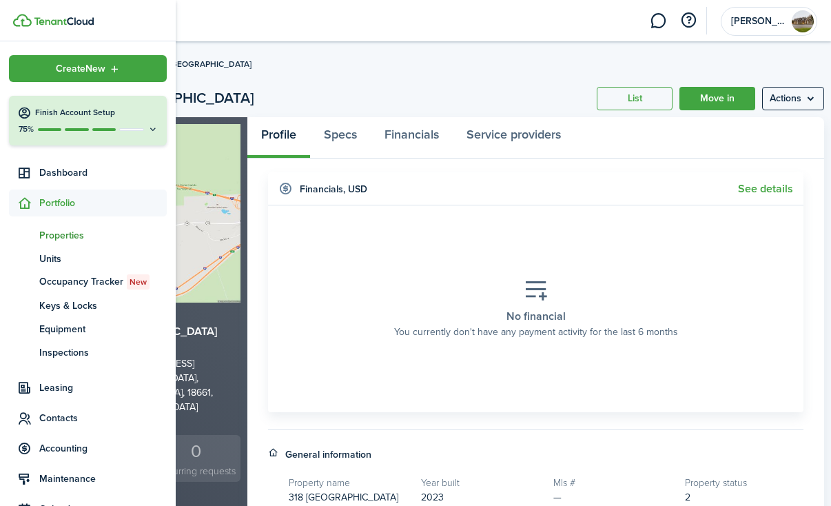
click at [62, 18] on img at bounding box center [64, 21] width 60 height 8
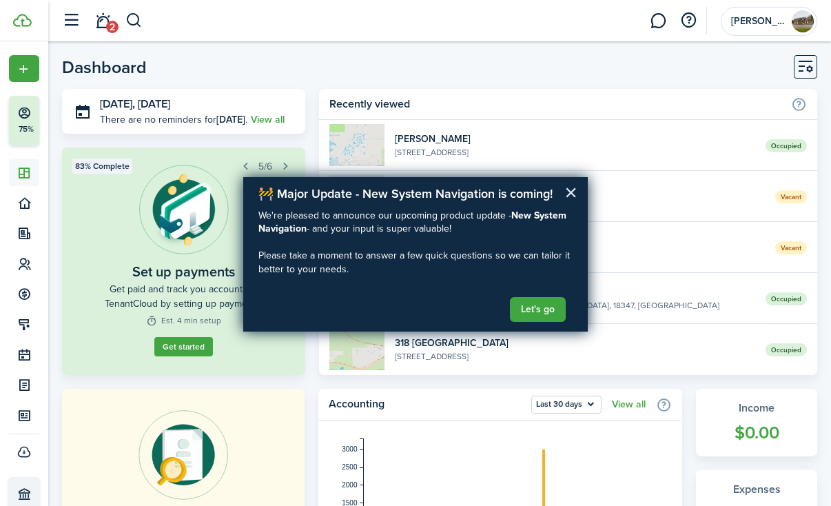
click at [570, 192] on button "×" at bounding box center [571, 192] width 13 height 22
